Goal: Task Accomplishment & Management: Manage account settings

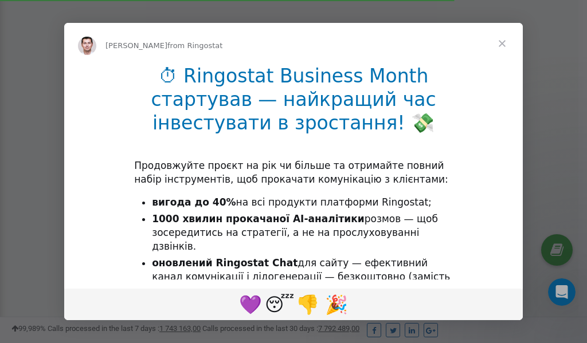
click at [504, 44] on span "Close" at bounding box center [501, 43] width 41 height 41
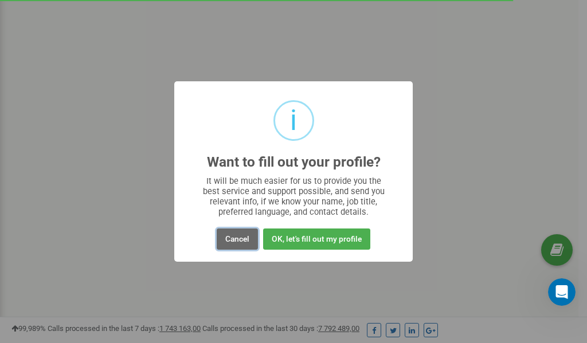
click at [240, 240] on button "Cancel" at bounding box center [237, 239] width 41 height 21
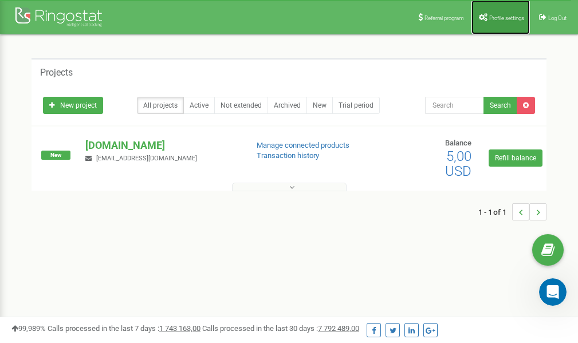
click at [494, 24] on link "Profile settings" at bounding box center [501, 17] width 58 height 34
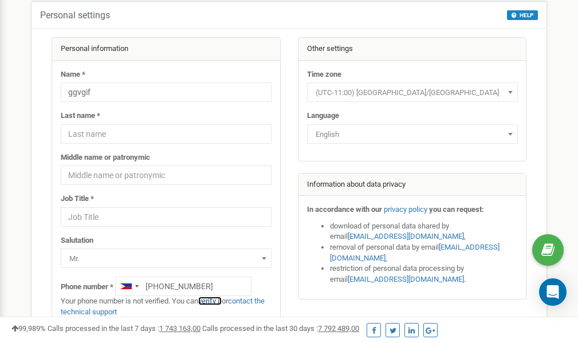
click at [213, 301] on link "verify it" at bounding box center [209, 301] width 23 height 9
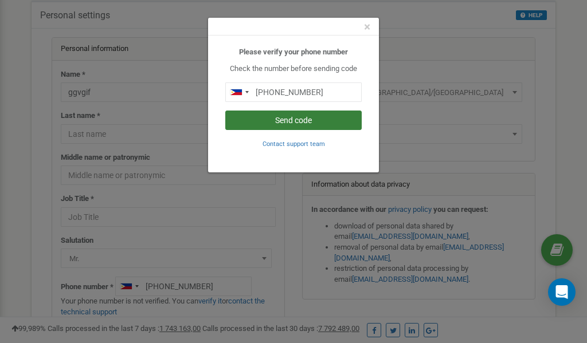
click at [311, 121] on button "Send code" at bounding box center [293, 120] width 136 height 19
